Goal: Ask a question

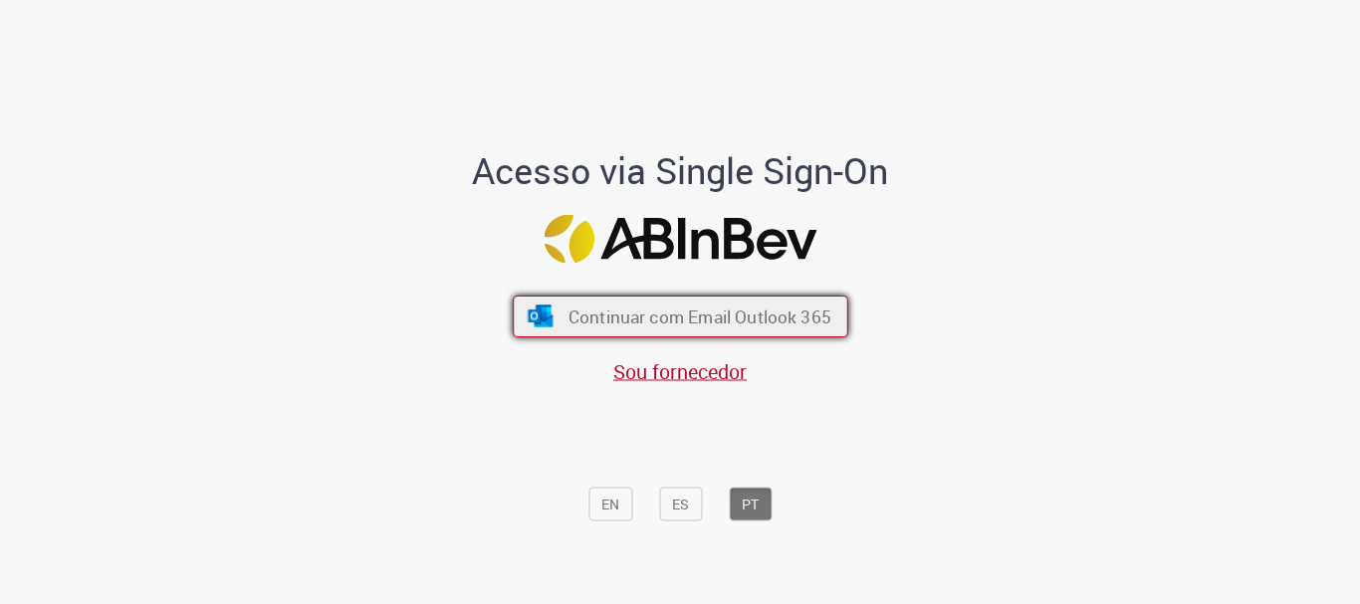
click at [688, 331] on button "Continuar com Email Outlook 365" at bounding box center [680, 317] width 335 height 42
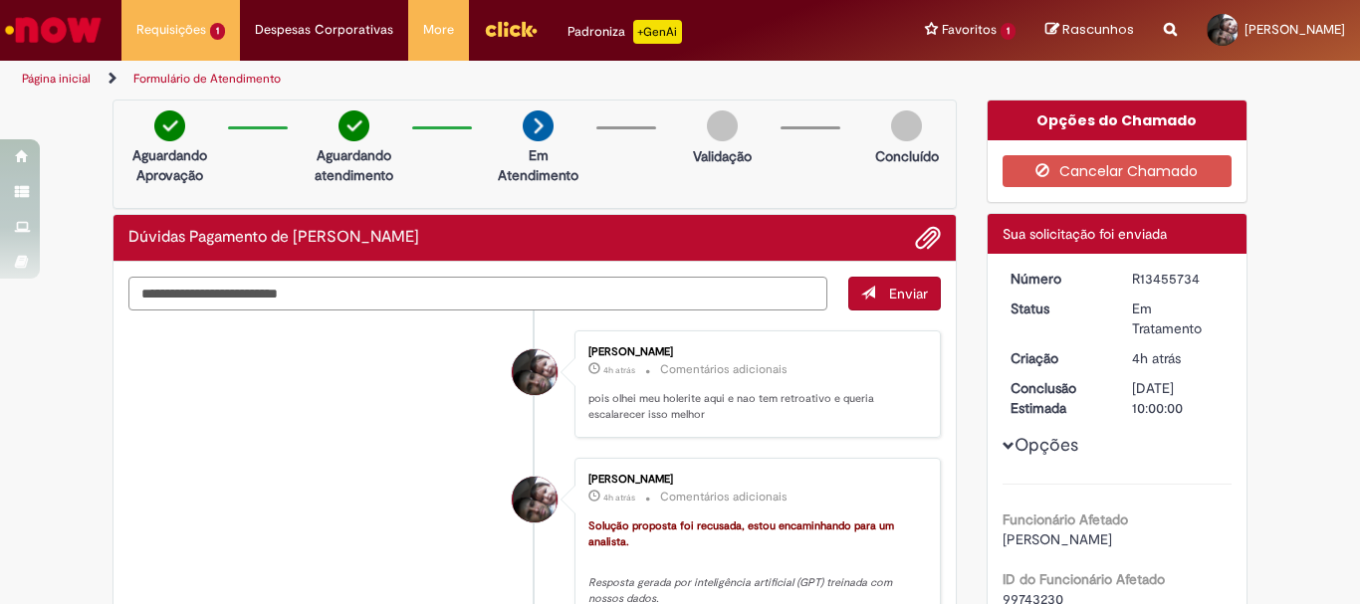
click at [469, 303] on textarea "Digite sua mensagem aqui..." at bounding box center [477, 294] width 699 height 34
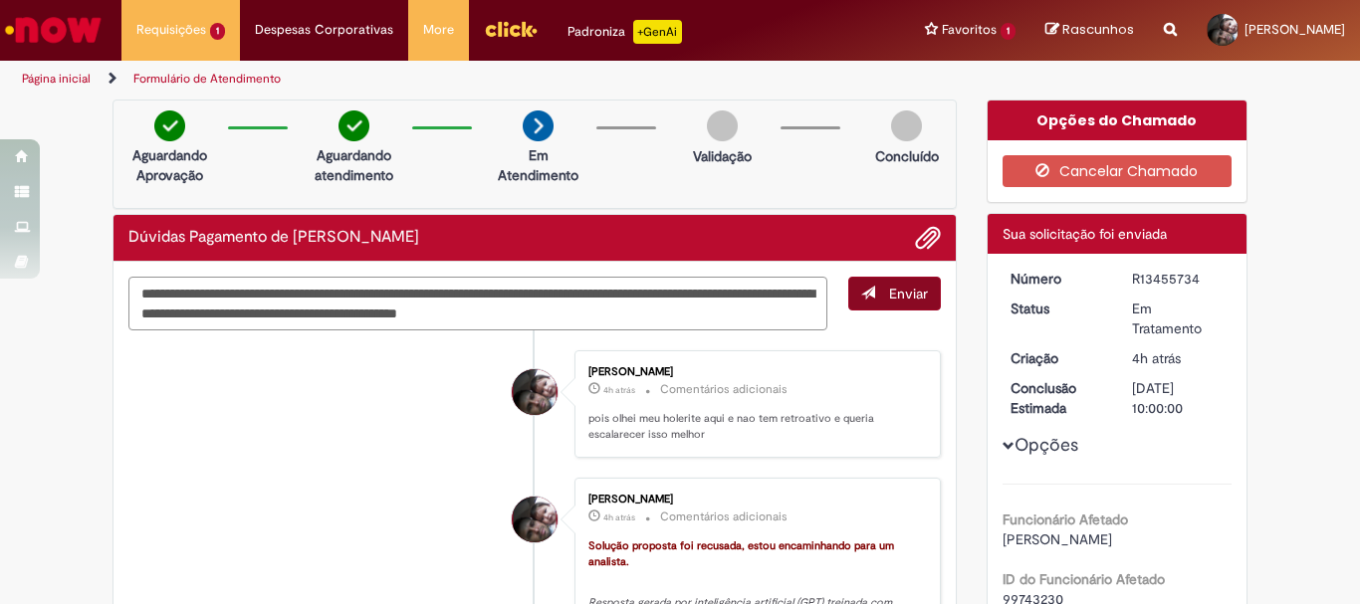
type textarea "**********"
click at [902, 295] on span "Enviar" at bounding box center [908, 294] width 39 height 18
